Goal: Go to known website: Access a specific website the user already knows

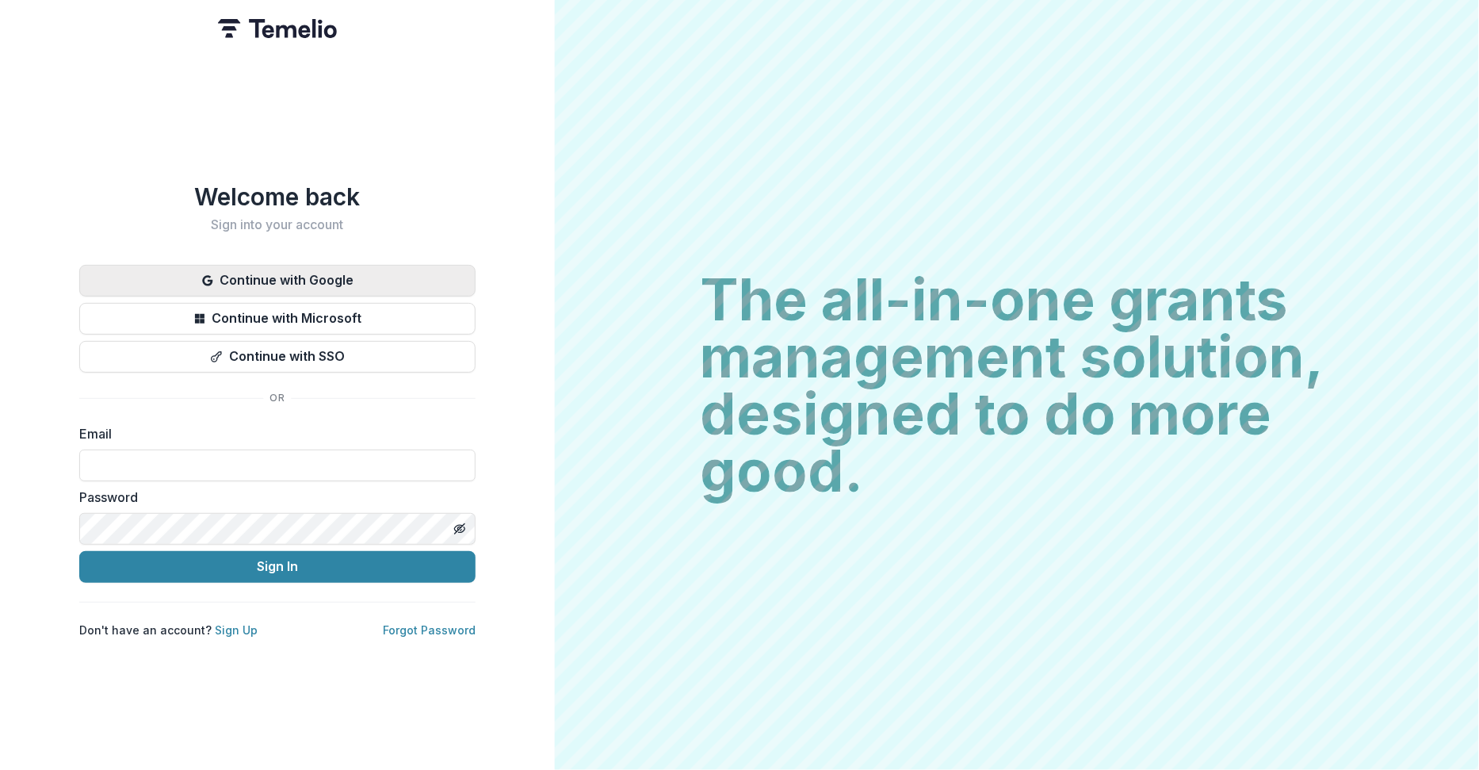
click at [298, 273] on button "Continue with Google" at bounding box center [277, 281] width 396 height 32
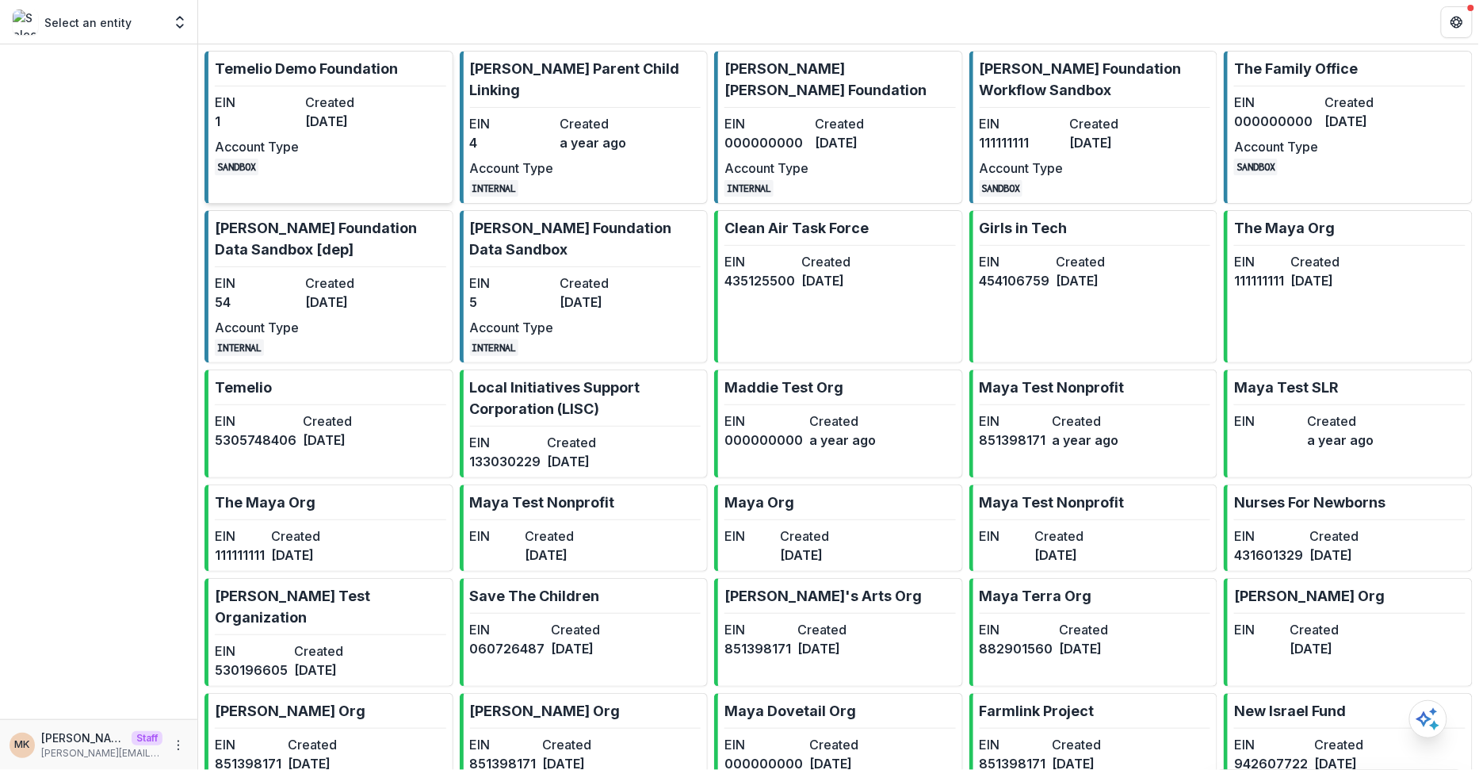
click at [376, 132] on div "EIN 1 Created [DATE] Account Type SANDBOX" at bounding box center [302, 134] width 174 height 82
